Goal: Task Accomplishment & Management: Manage account settings

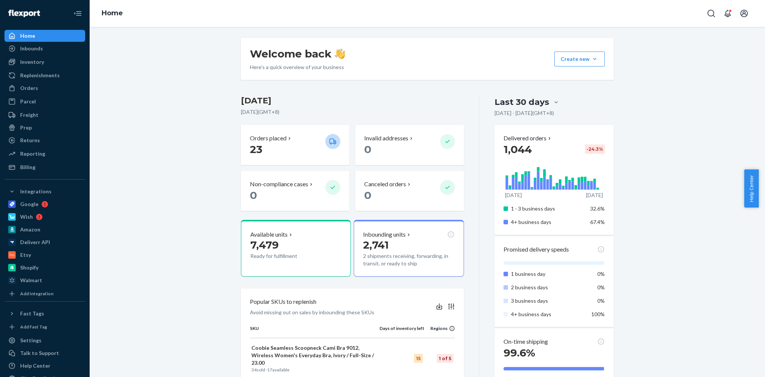
click at [187, 203] on div "Welcome back Here’s a quick overview of your business Create new Create new inb…" at bounding box center [427, 338] width 664 height 601
click at [33, 66] on div "Inventory" at bounding box center [44, 62] width 79 height 10
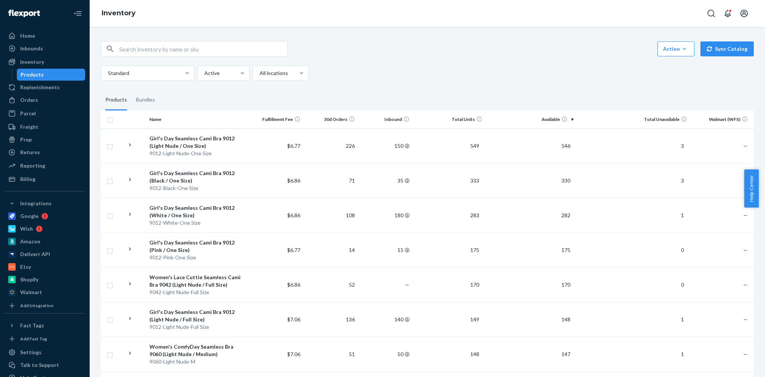
click at [44, 48] on div "Inbounds" at bounding box center [44, 48] width 79 height 10
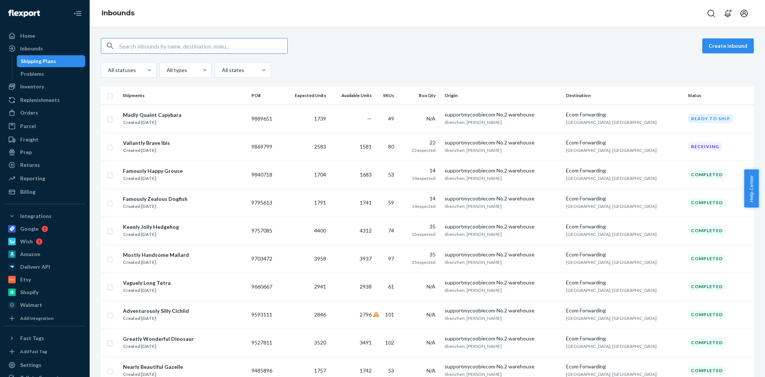
click at [320, 58] on div "Create inbound All statuses All types All states" at bounding box center [427, 58] width 653 height 40
drag, startPoint x: 314, startPoint y: 53, endPoint x: 309, endPoint y: 49, distance: 6.4
click at [311, 50] on div "Create inbound" at bounding box center [427, 46] width 653 height 16
click at [323, 62] on div "Create inbound All statuses All types All states" at bounding box center [427, 58] width 653 height 40
click at [298, 75] on div "All statuses All types All states" at bounding box center [427, 70] width 653 height 15
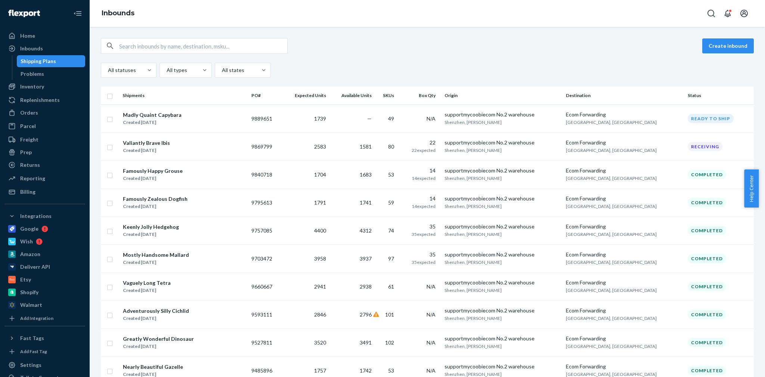
click at [346, 61] on div "Create inbound All statuses All types All states" at bounding box center [427, 58] width 653 height 40
click at [355, 44] on div "Create inbound" at bounding box center [427, 46] width 653 height 16
click at [375, 69] on div "All statuses All types All states" at bounding box center [427, 70] width 653 height 15
click at [170, 144] on div "Valiantly Brave Ibis Created [DATE]" at bounding box center [183, 147] width 123 height 16
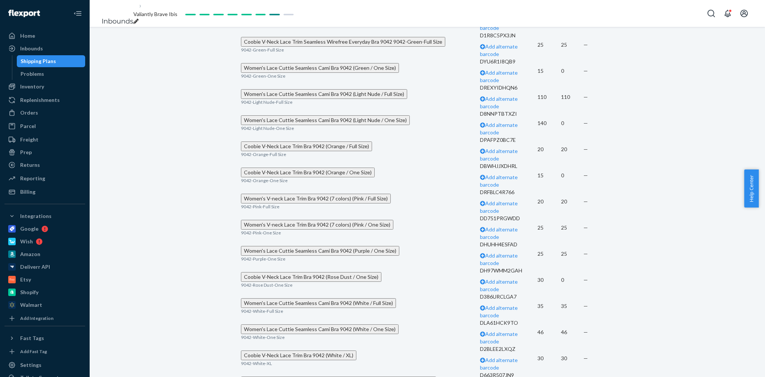
scroll to position [1432, 0]
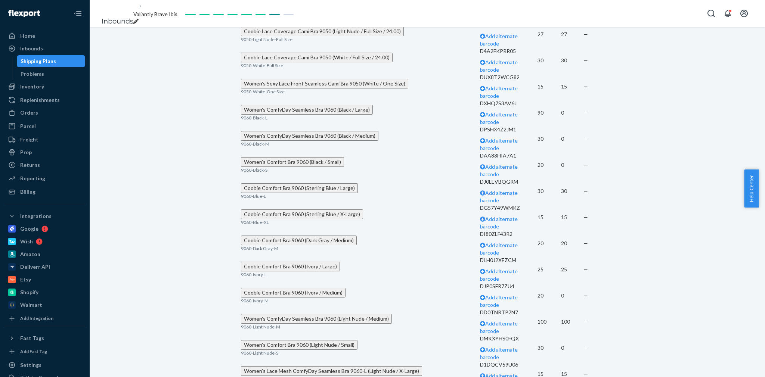
drag, startPoint x: 252, startPoint y: 212, endPoint x: 302, endPoint y: 212, distance: 49.3
copy span "9042-Purple-One Size"
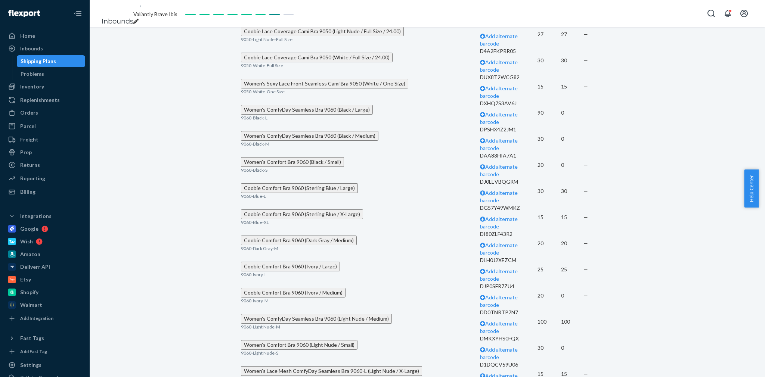
drag, startPoint x: 193, startPoint y: 116, endPoint x: 133, endPoint y: 109, distance: 60.2
click at [44, 85] on div "Inventory" at bounding box center [44, 86] width 79 height 10
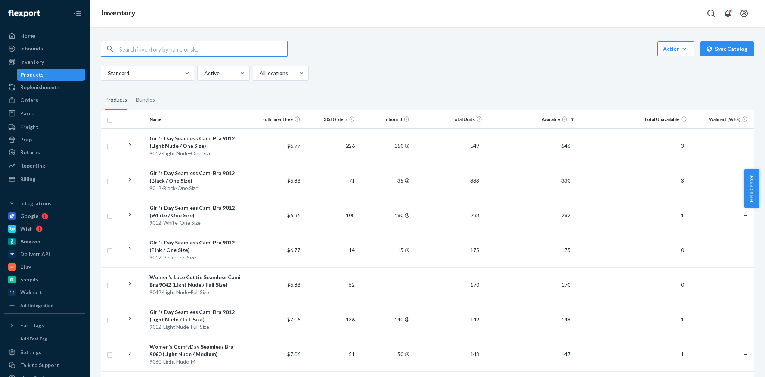
click at [161, 51] on input "text" at bounding box center [203, 48] width 168 height 15
type input "9042-Purple-One Size"
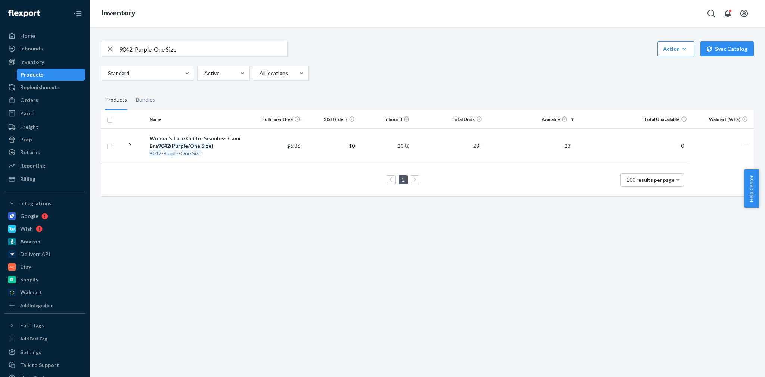
click at [329, 236] on div "9042-Purple-One Size Action Create product Create bundle Bulk create products B…" at bounding box center [427, 202] width 675 height 350
click at [318, 219] on div "9042-Purple-One Size Action Create product Create bundle Bulk create products B…" at bounding box center [427, 202] width 675 height 350
click at [302, 258] on div "9042-Purple-One Size Action Create product Create bundle Bulk create products B…" at bounding box center [427, 202] width 675 height 350
click at [301, 264] on div "9042-Purple-One Size Action Create product Create bundle Bulk create products B…" at bounding box center [427, 202] width 675 height 350
click at [354, 84] on div "9042-Purple-One Size Action Create product Create bundle Bulk create products B…" at bounding box center [427, 118] width 664 height 172
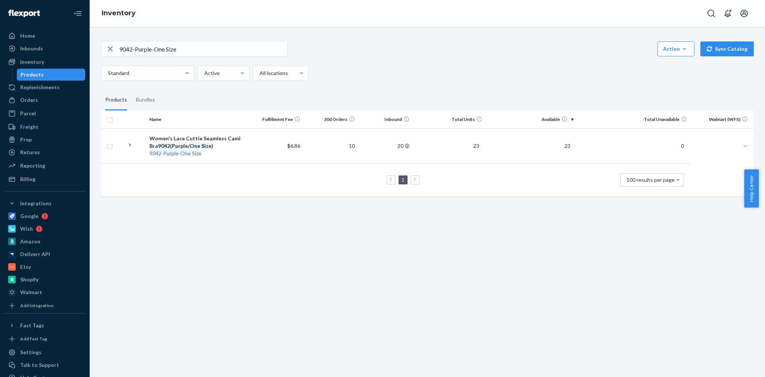
click at [604, 300] on div "9042-Purple-One Size Action Create product Create bundle Bulk create products B…" at bounding box center [427, 202] width 675 height 350
